Goal: Task Accomplishment & Management: Manage account settings

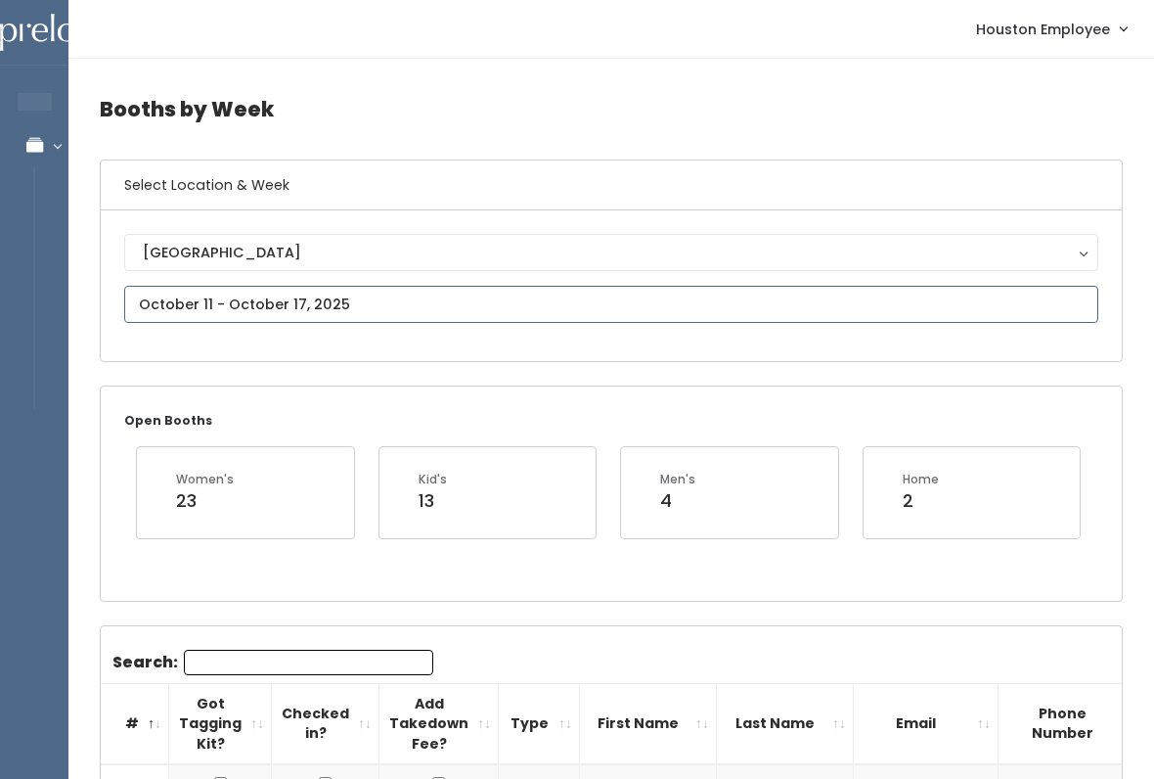
click at [490, 302] on input "text" at bounding box center [611, 304] width 974 height 37
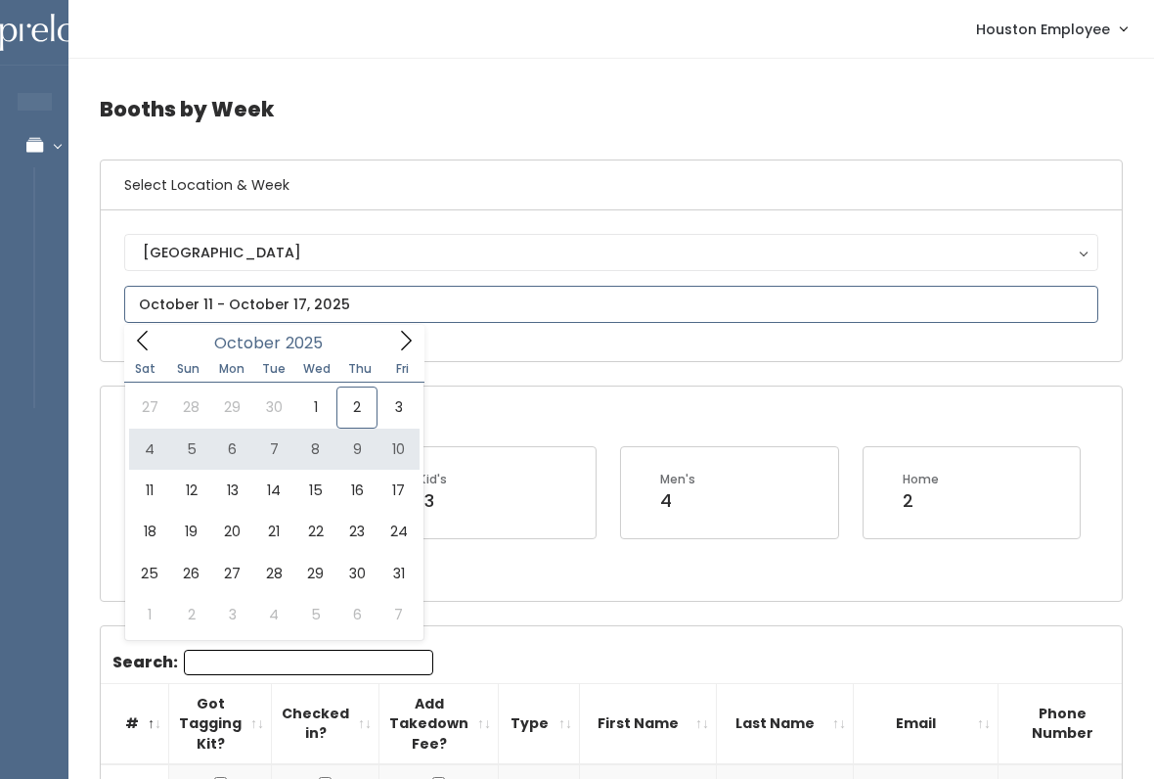
type input "October 4 to October 10"
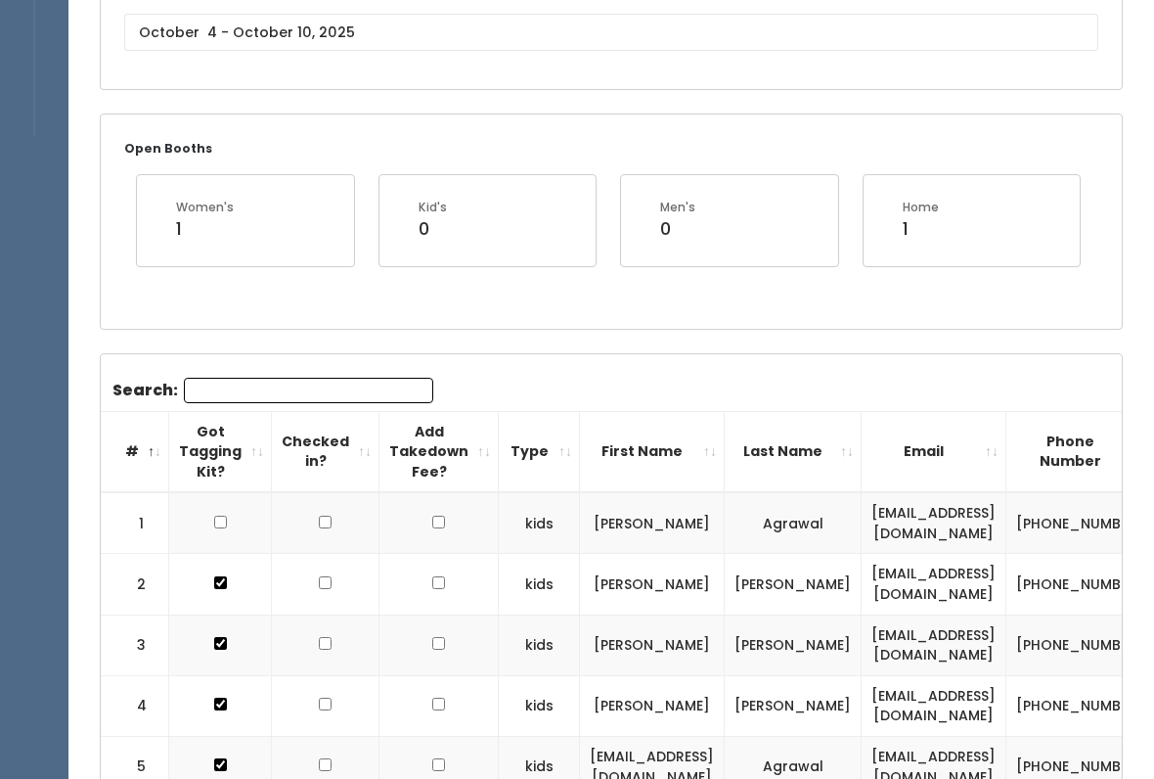
scroll to position [272, 0]
click at [341, 381] on input "Search:" at bounding box center [308, 390] width 249 height 25
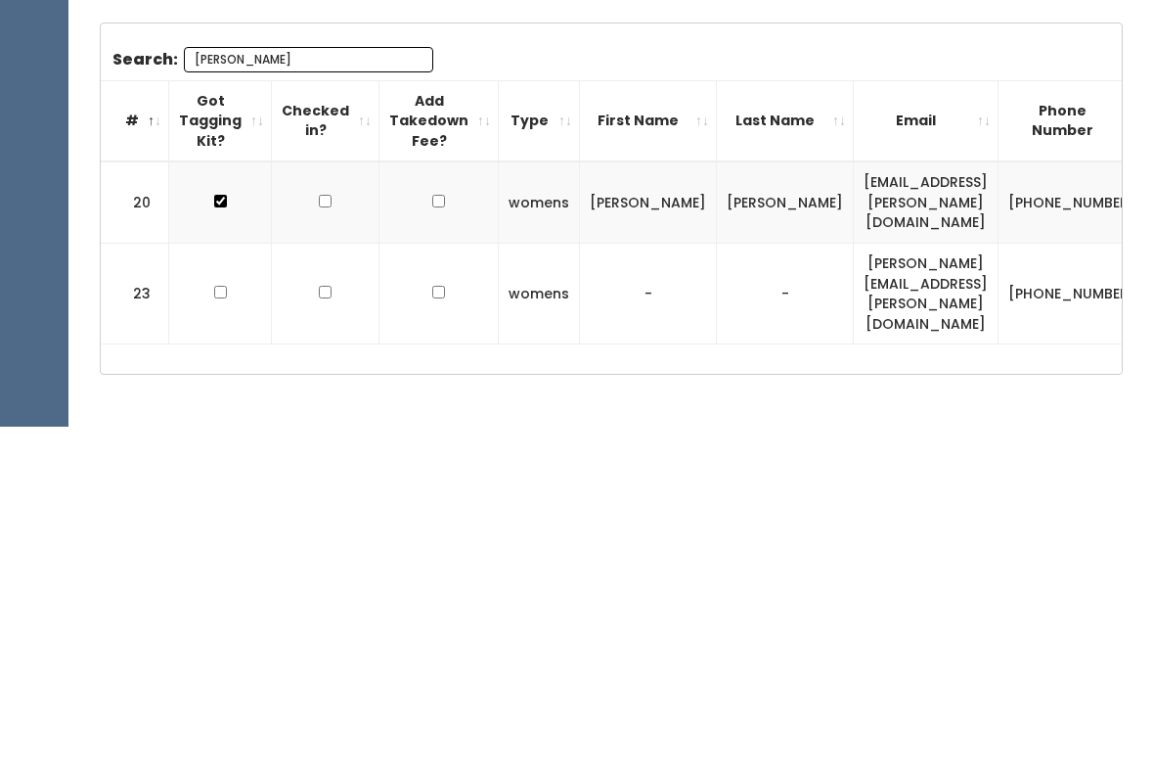
scroll to position [0, 0]
type input "[PERSON_NAME]"
click at [218, 639] on input "checkbox" at bounding box center [220, 645] width 13 height 13
checkbox input "true"
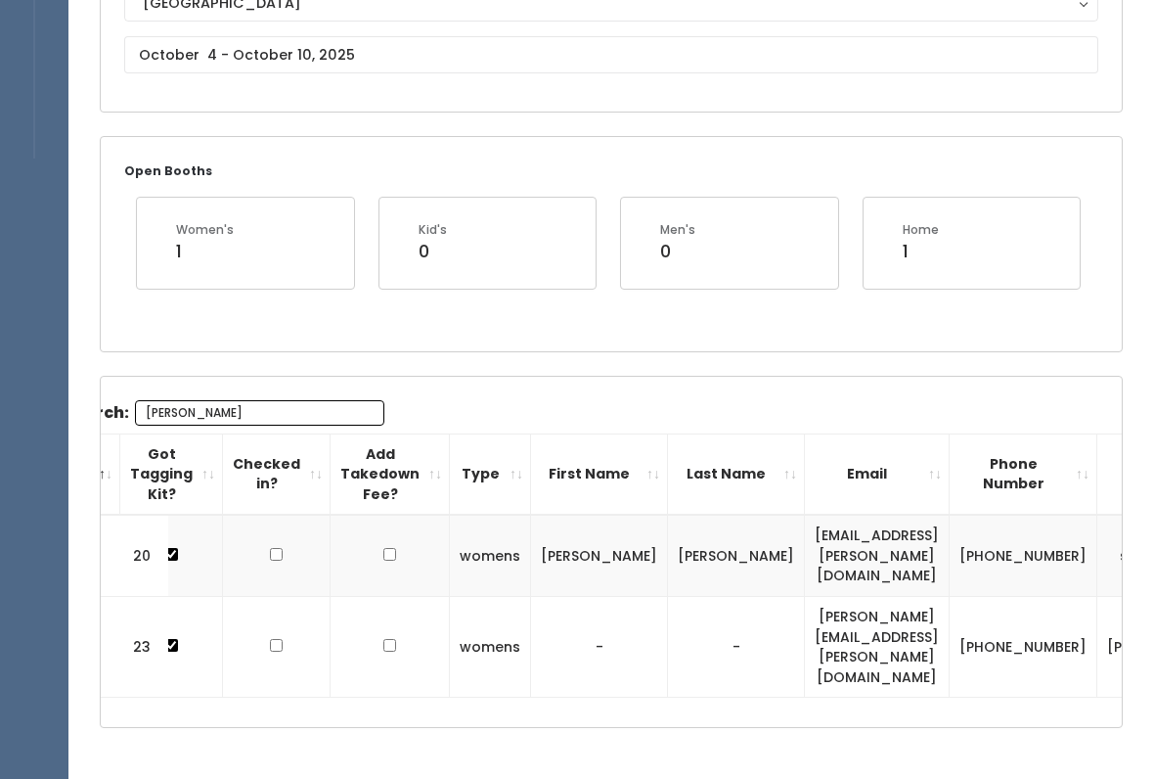
scroll to position [0, 48]
click at [1030, 634] on div "Search: [PERSON_NAME] # Got Tagging Kit? Checked in? Add Takedown Fee? Type Fir…" at bounding box center [611, 552] width 1021 height 351
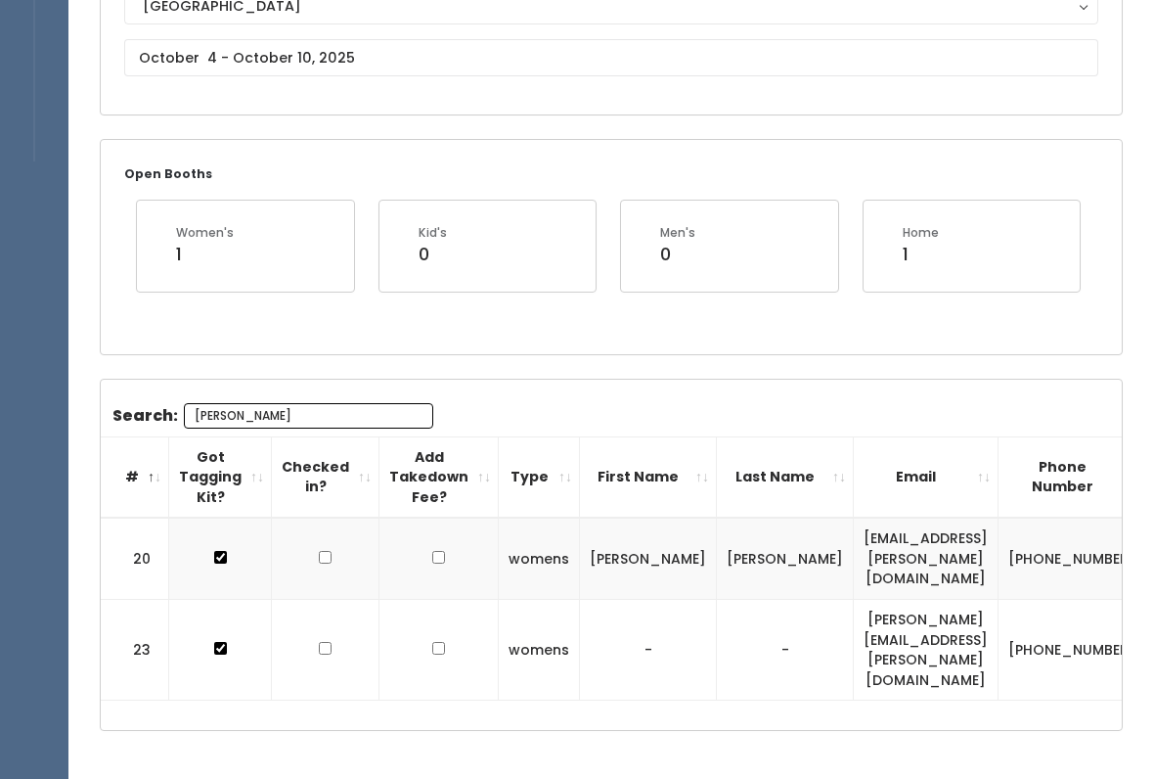
scroll to position [249, 0]
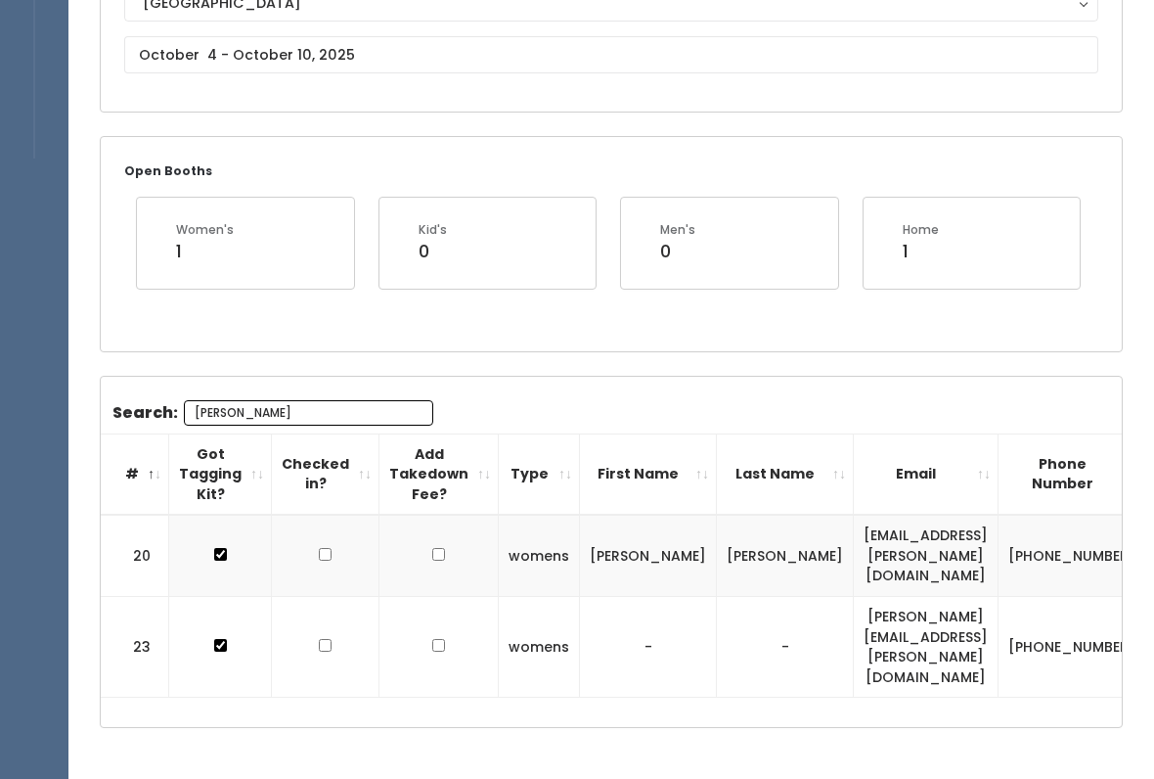
click at [366, 400] on input "[PERSON_NAME]" at bounding box center [308, 412] width 249 height 25
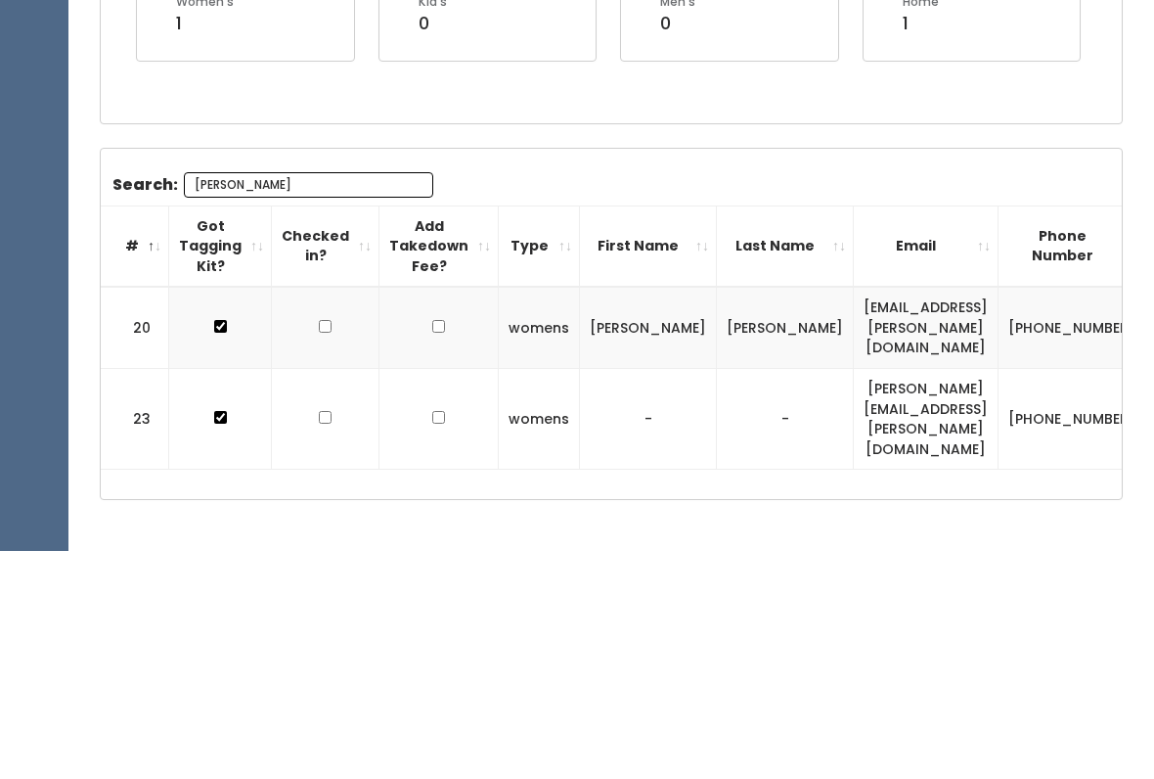
click at [319, 400] on input "[PERSON_NAME]" at bounding box center [308, 412] width 249 height 25
type input "S"
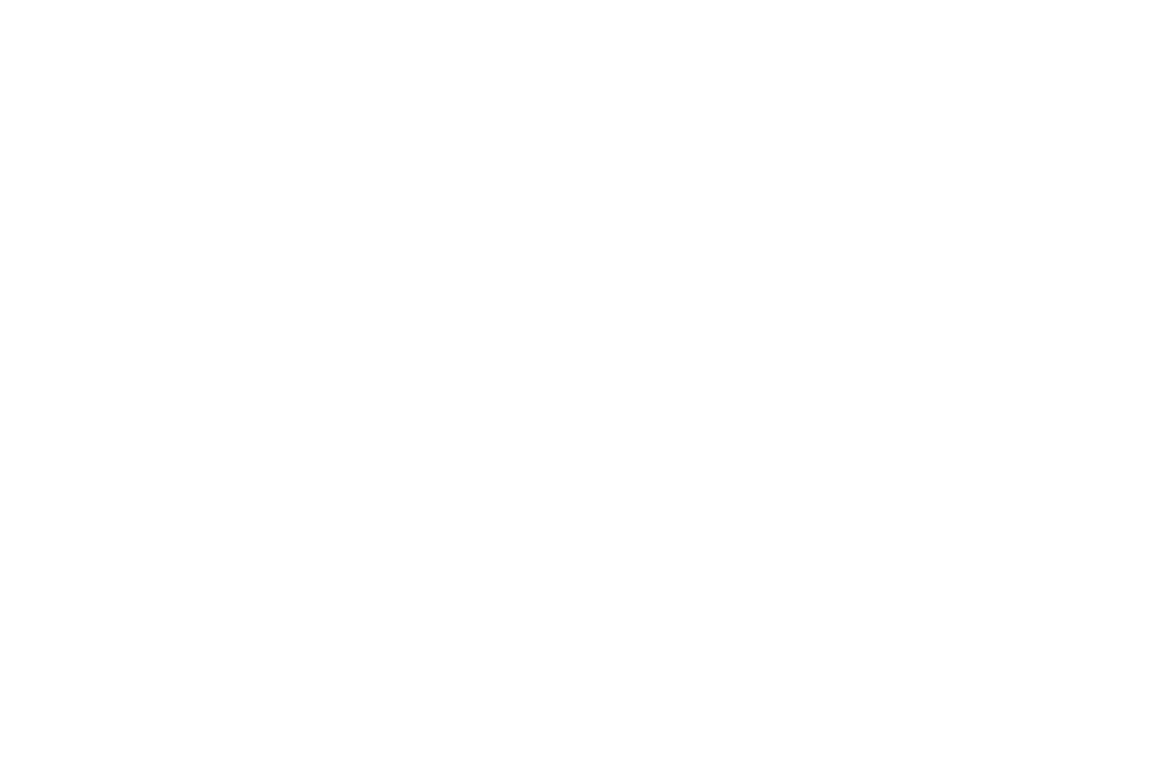
scroll to position [4010, 0]
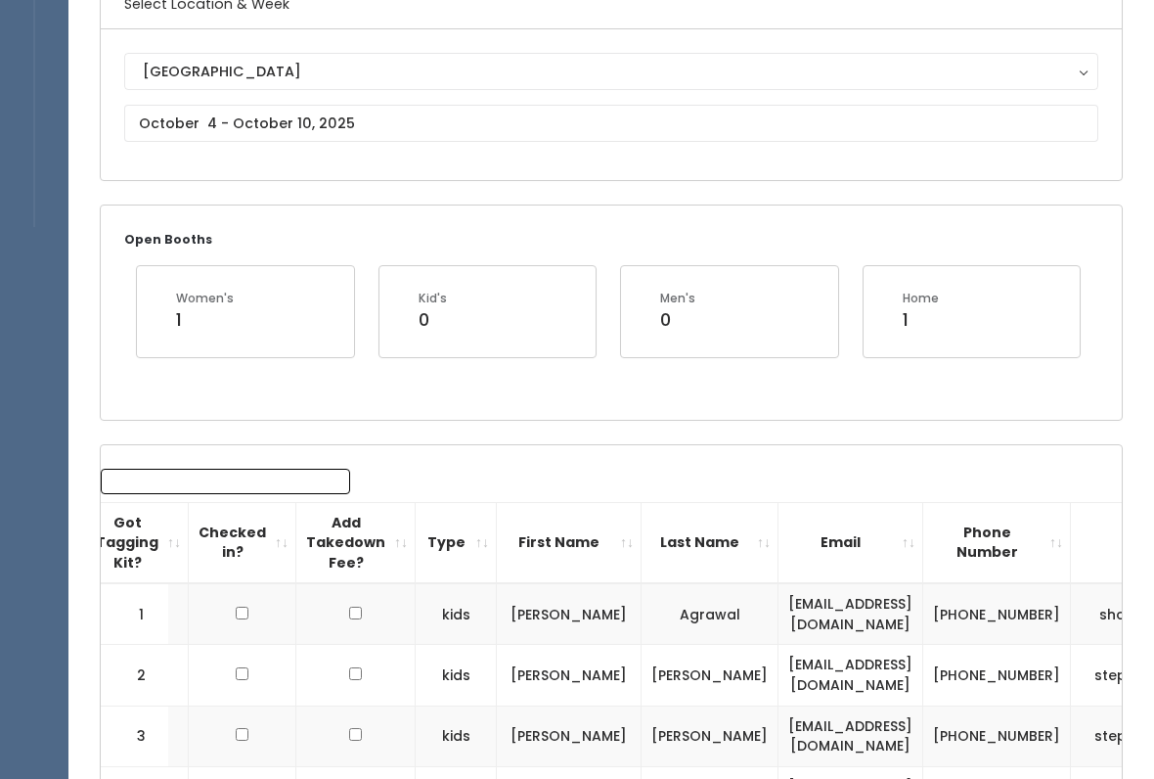
scroll to position [0, 86]
click at [235, 470] on input "Search:" at bounding box center [222, 482] width 249 height 25
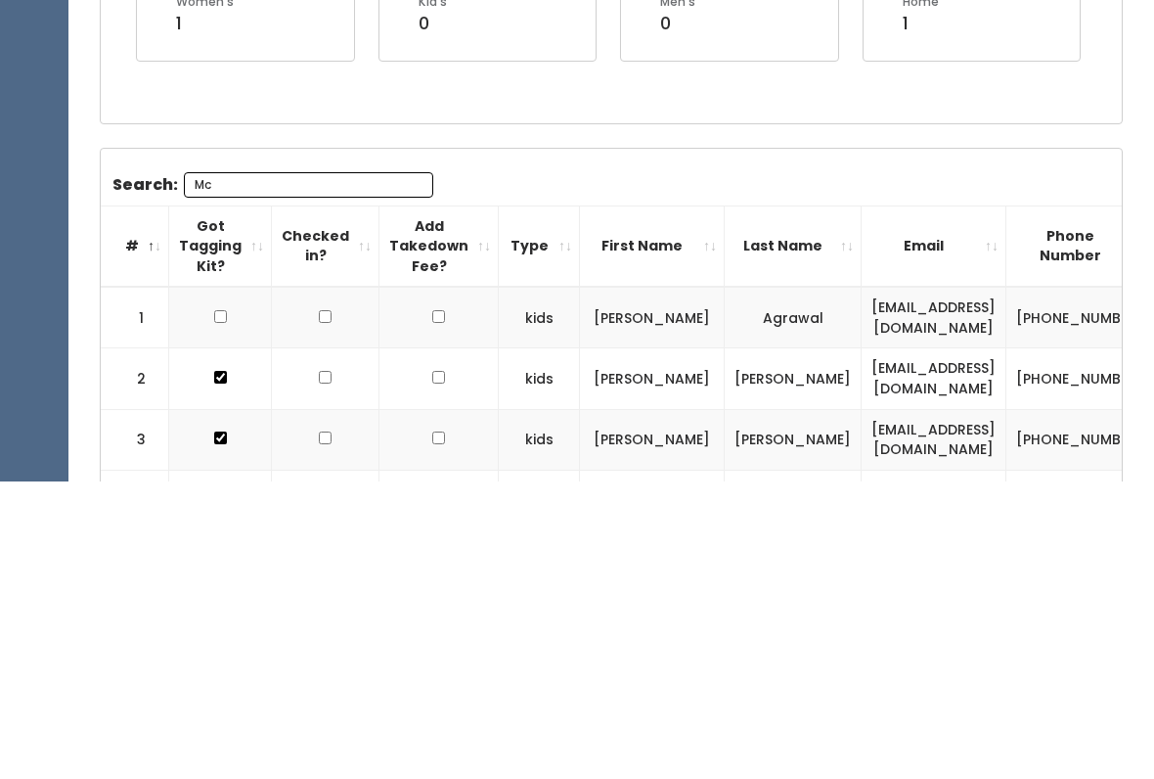
scroll to position [171, 0]
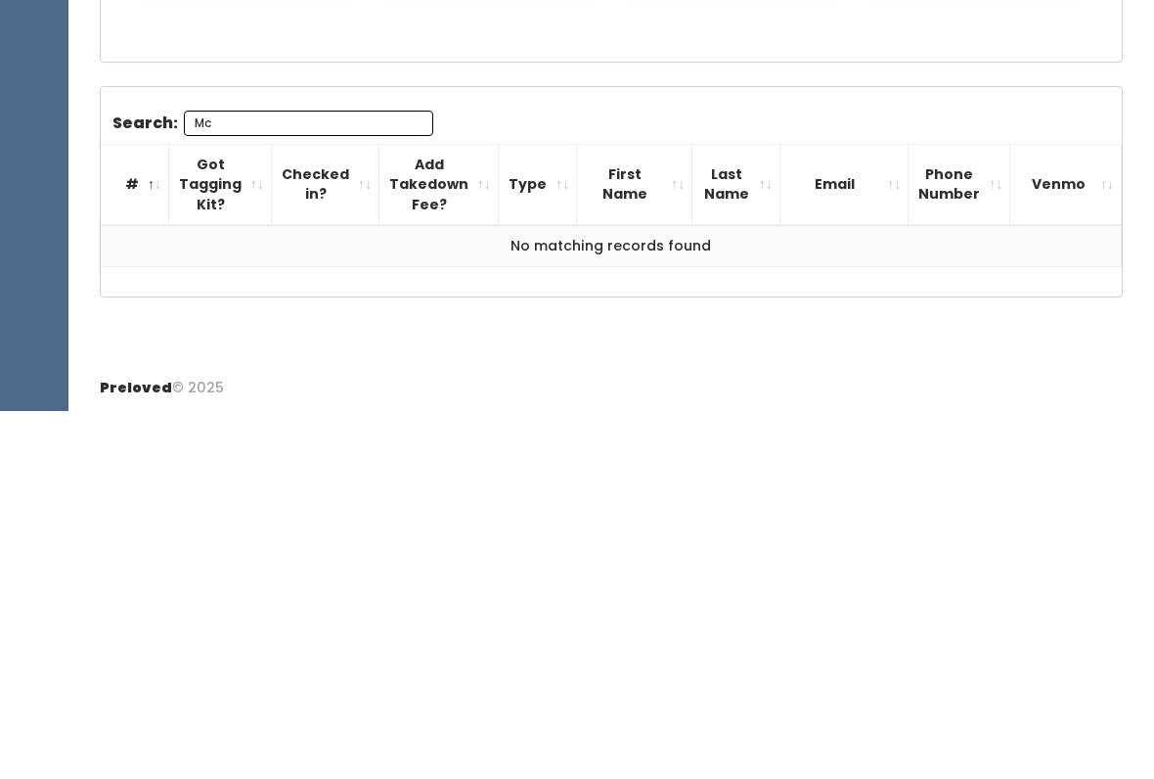
type input "M"
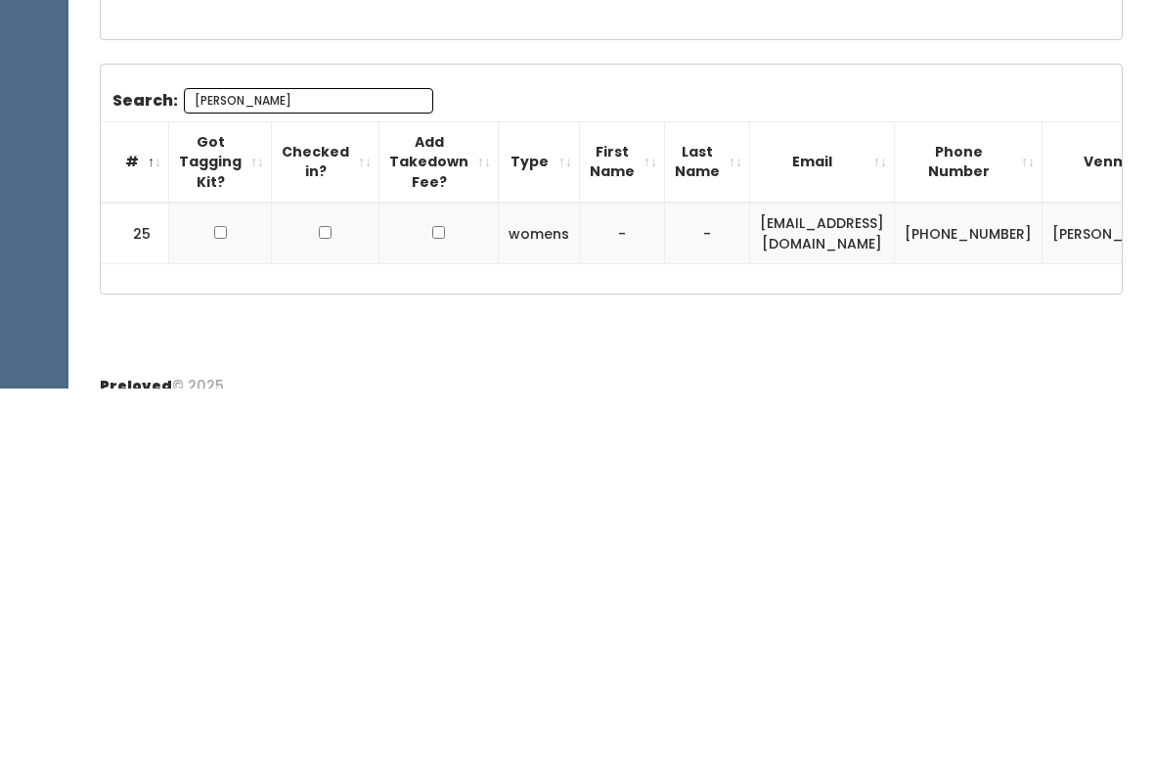
type input "[PERSON_NAME]"
click at [214, 616] on input "checkbox" at bounding box center [220, 622] width 13 height 13
checkbox input "true"
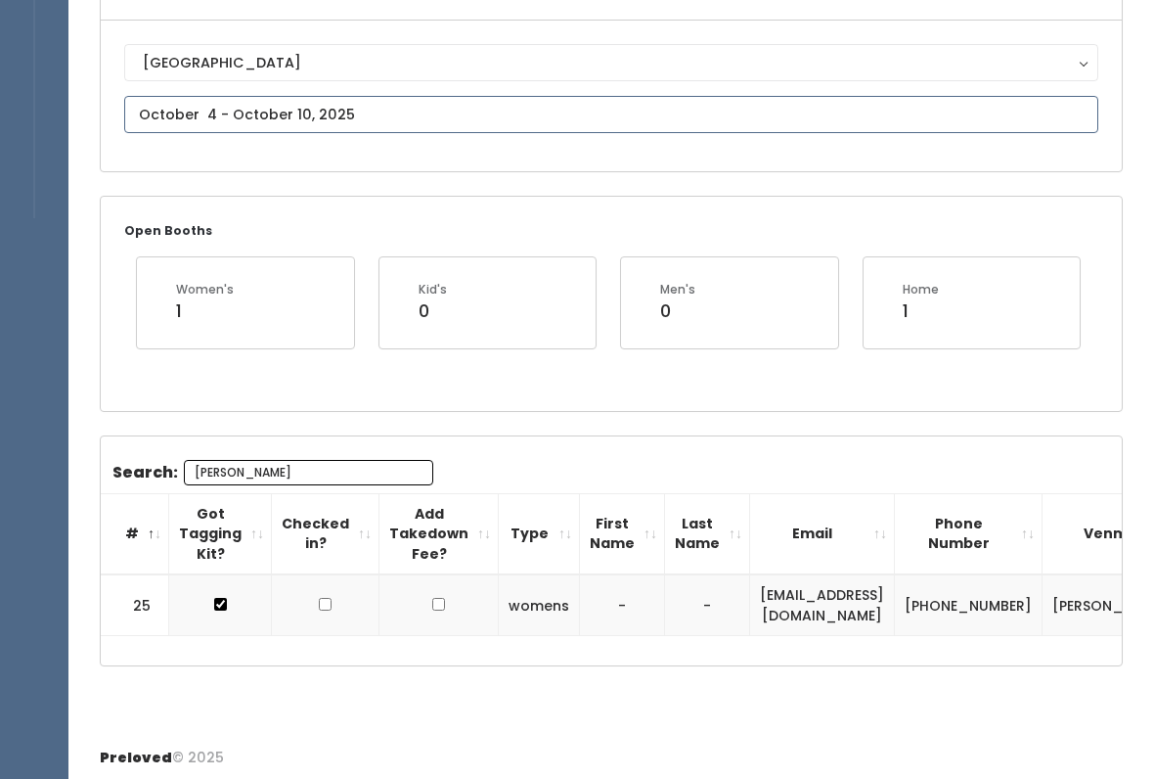
click at [419, 96] on input "text" at bounding box center [611, 114] width 974 height 37
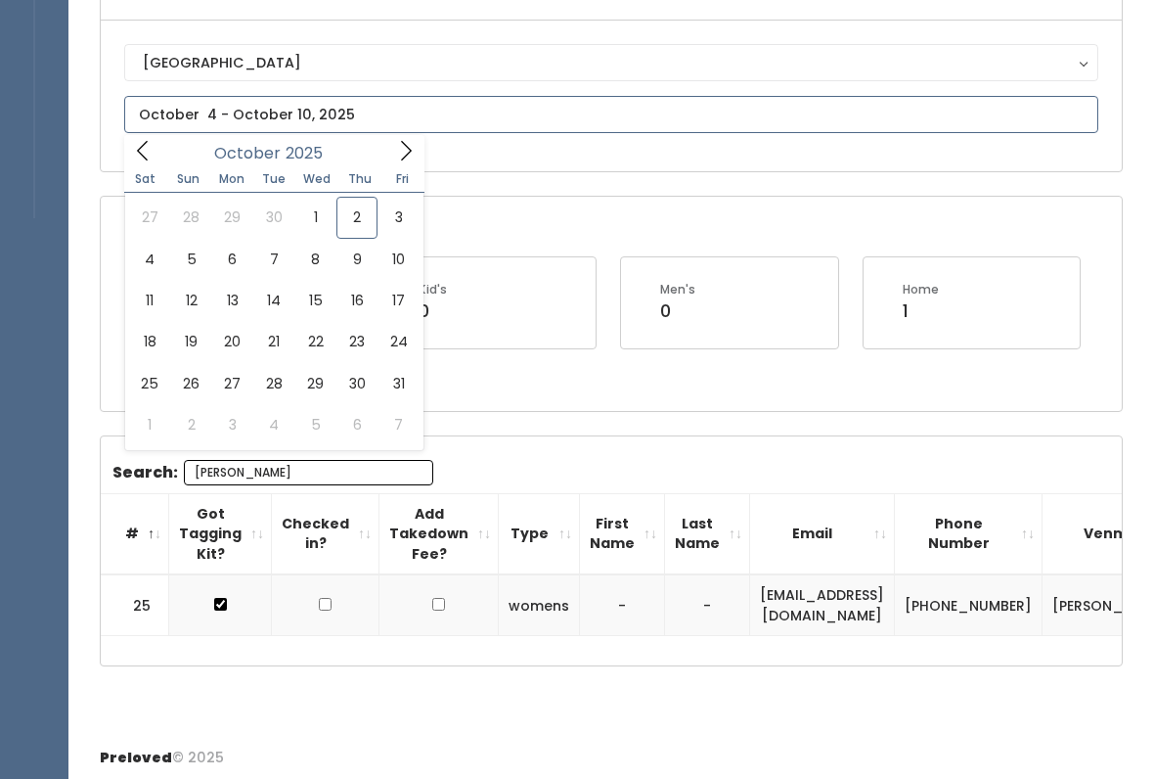
type input "[DATE] to [DATE]"
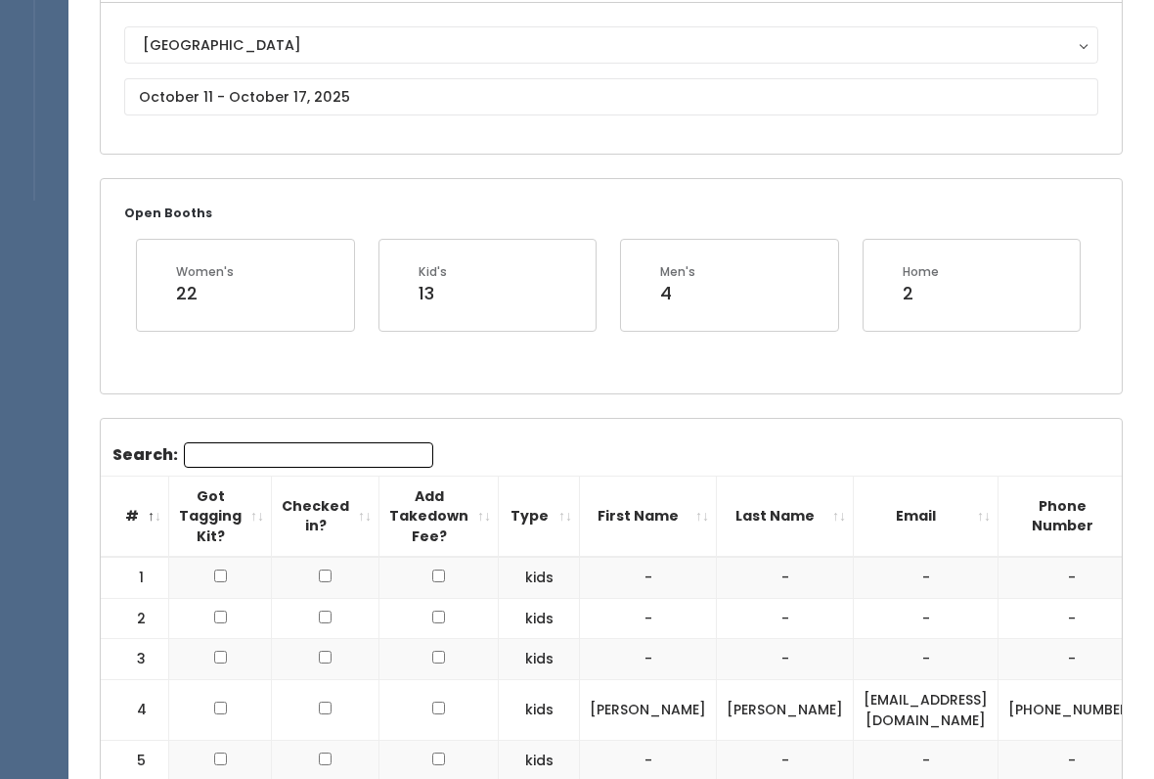
scroll to position [209, 0]
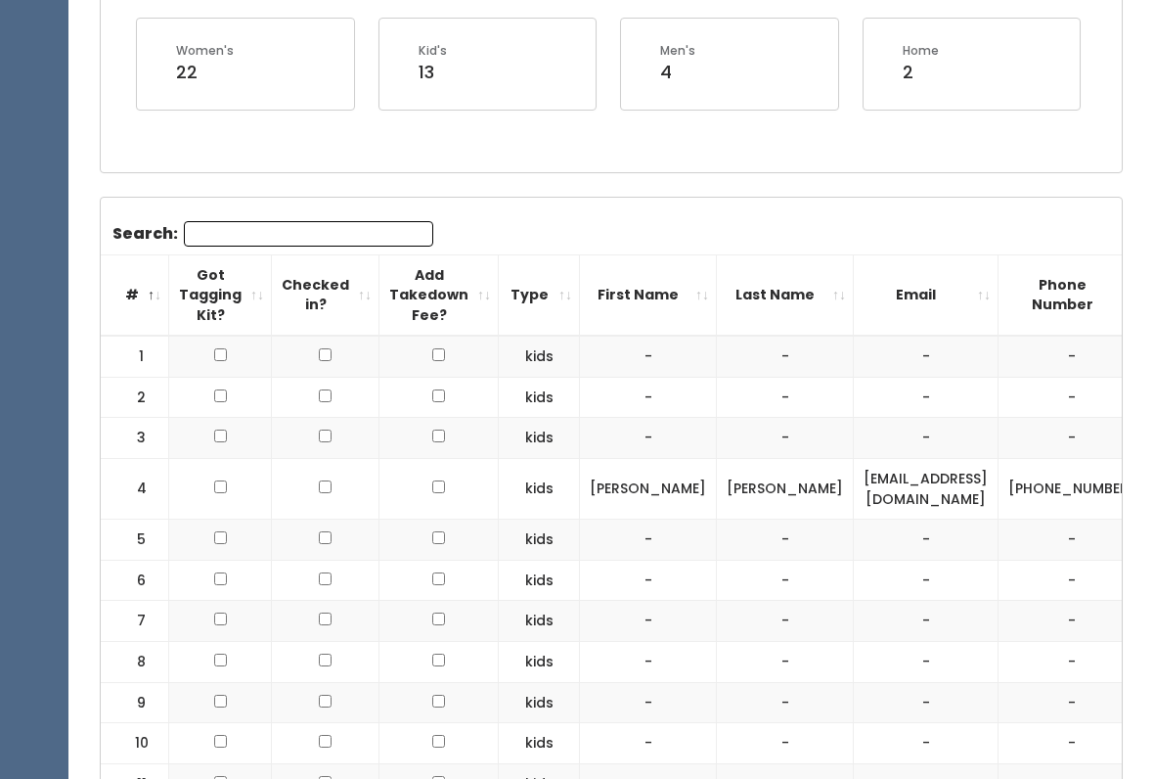
click at [354, 224] on input "Search:" at bounding box center [308, 233] width 249 height 25
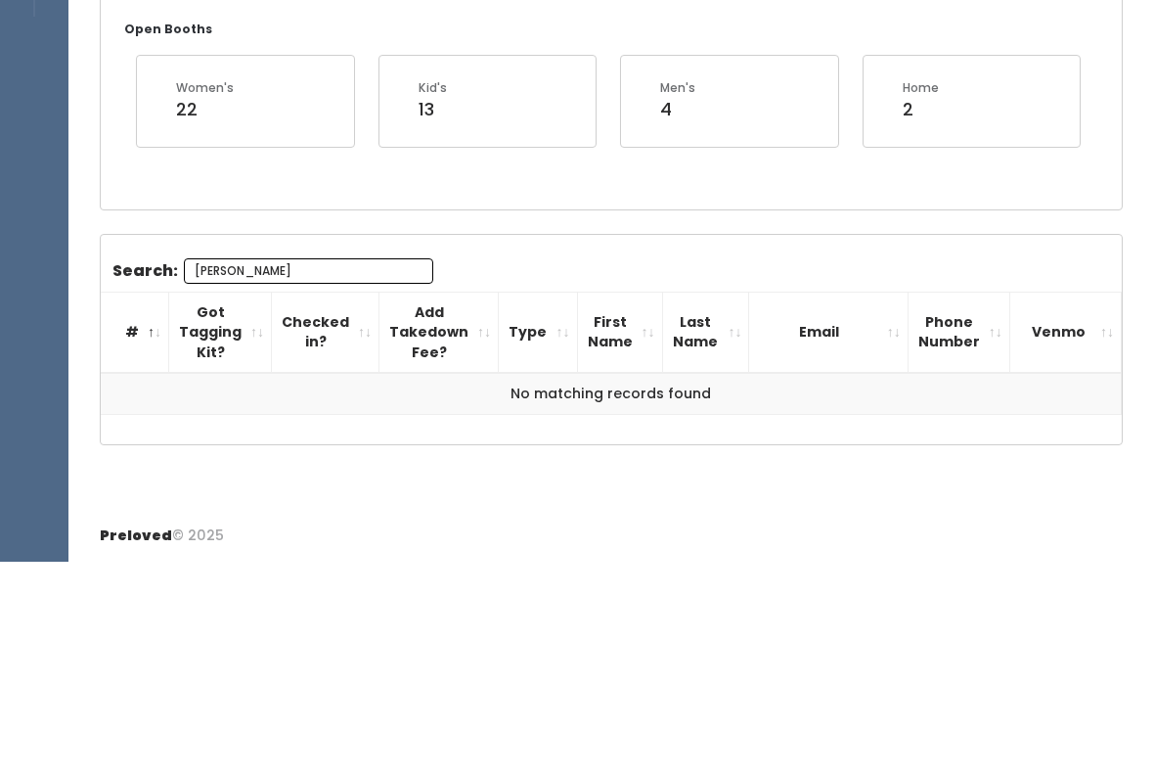
scroll to position [171, 0]
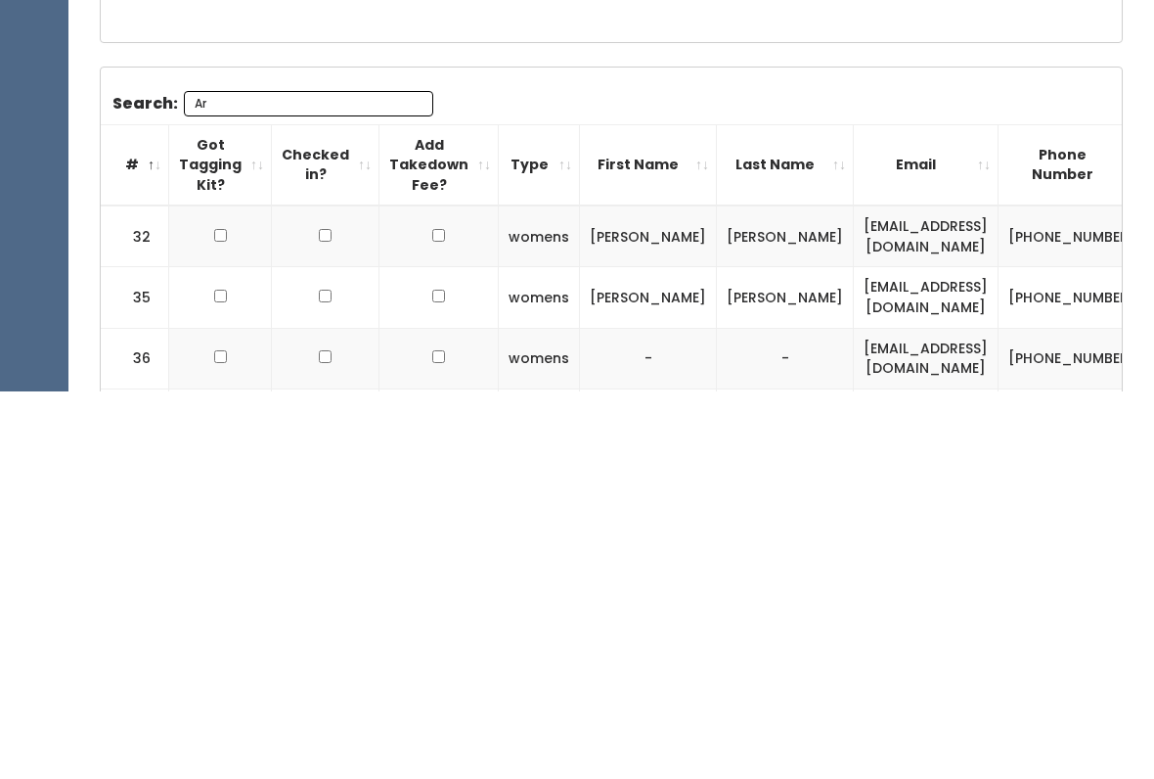
type input "A"
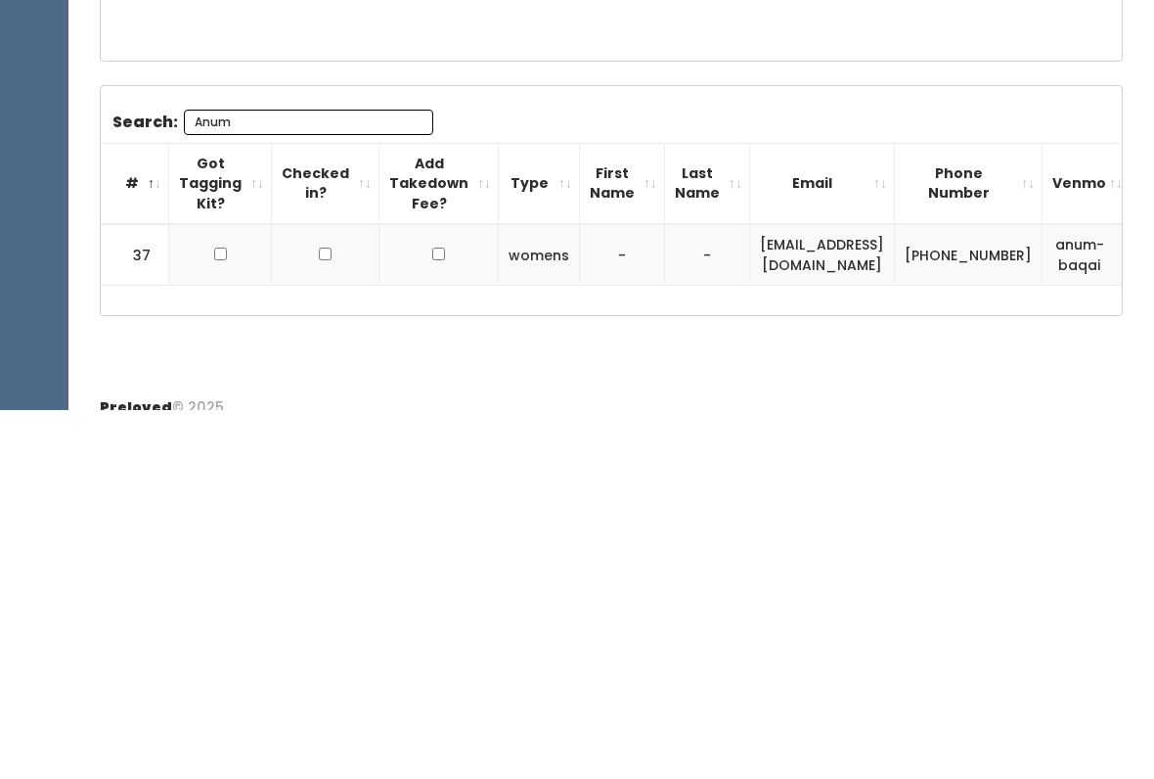
scroll to position [190, 0]
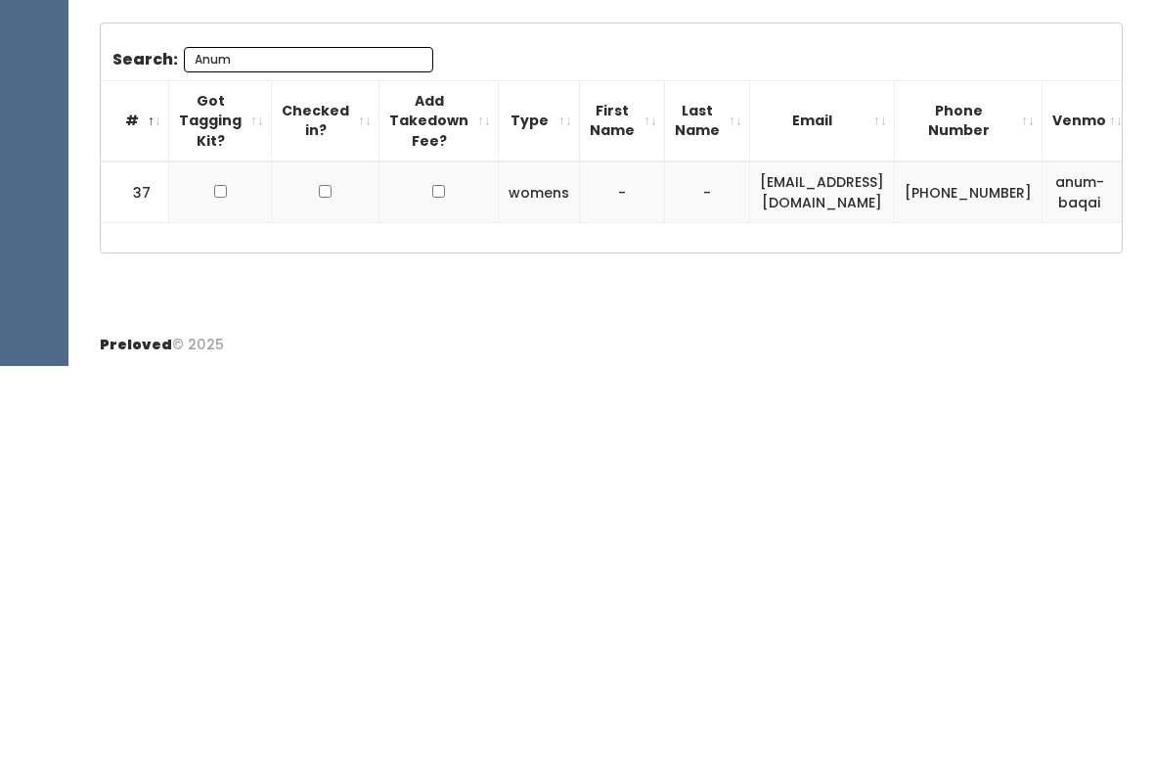
type input "Anum"
click at [219, 598] on input "checkbox" at bounding box center [220, 604] width 13 height 13
checkbox input "true"
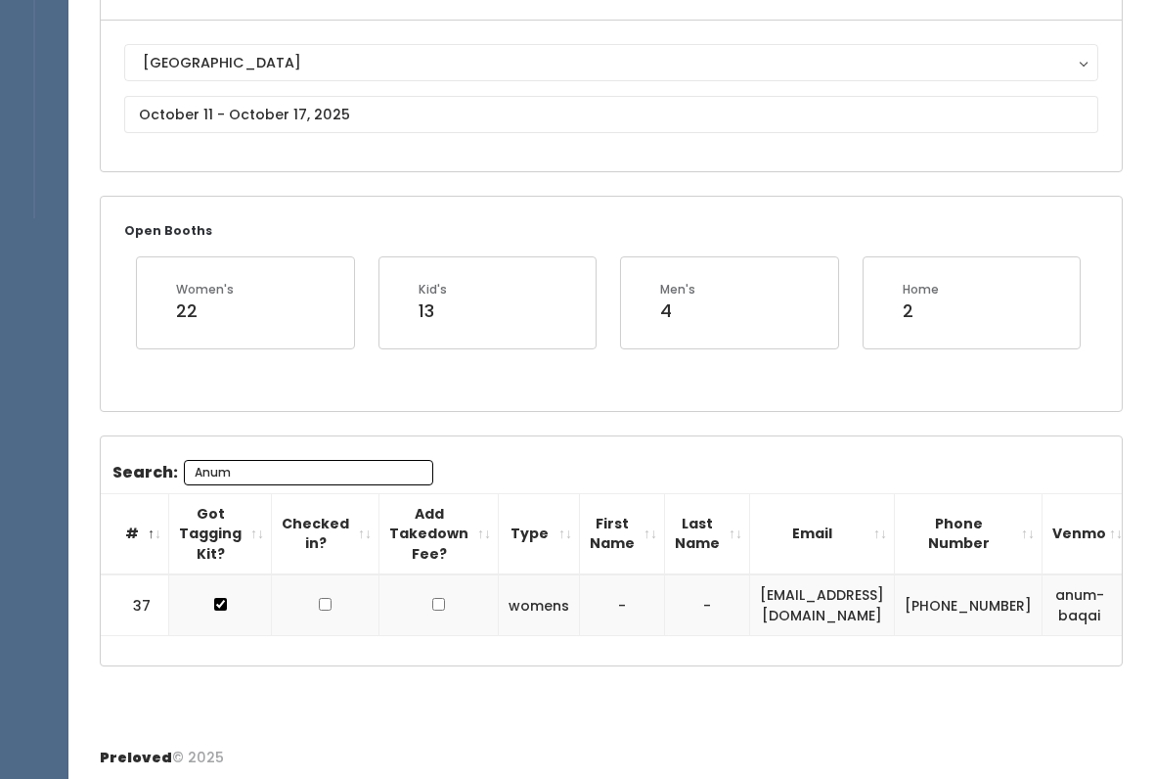
click at [349, 463] on input "Anum" at bounding box center [308, 472] width 249 height 25
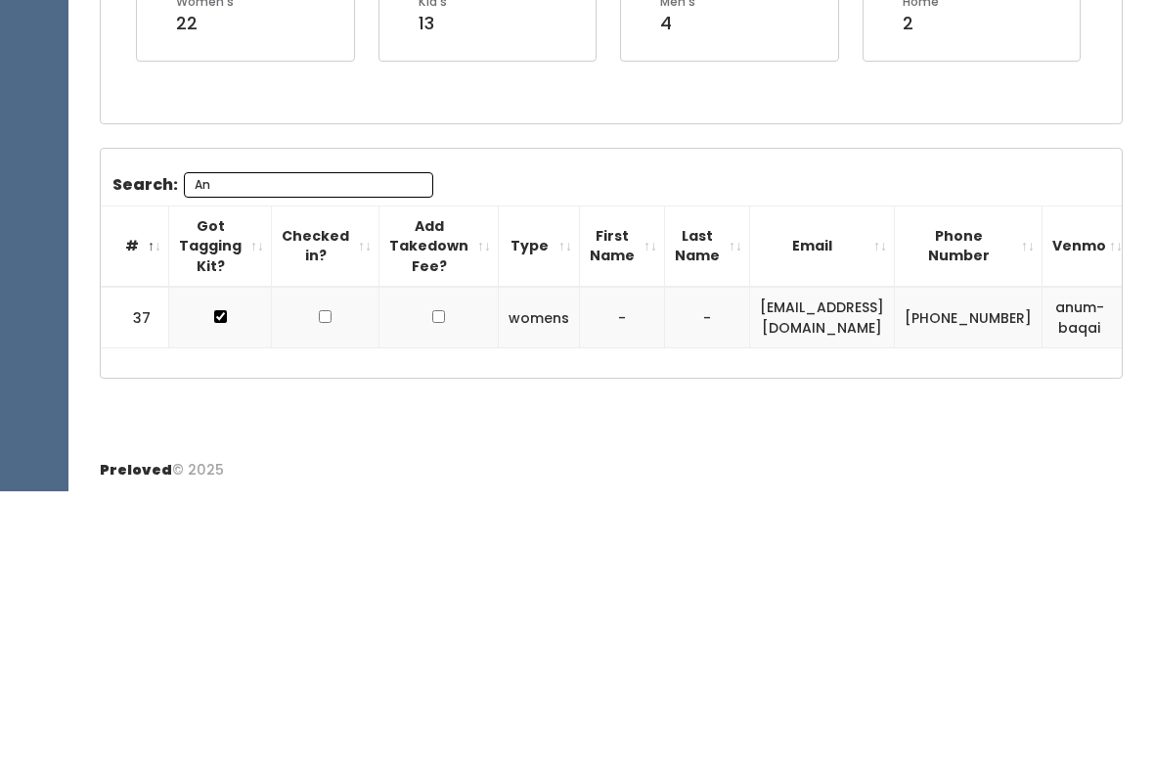
type input "A"
